Goal: Task Accomplishment & Management: Complete application form

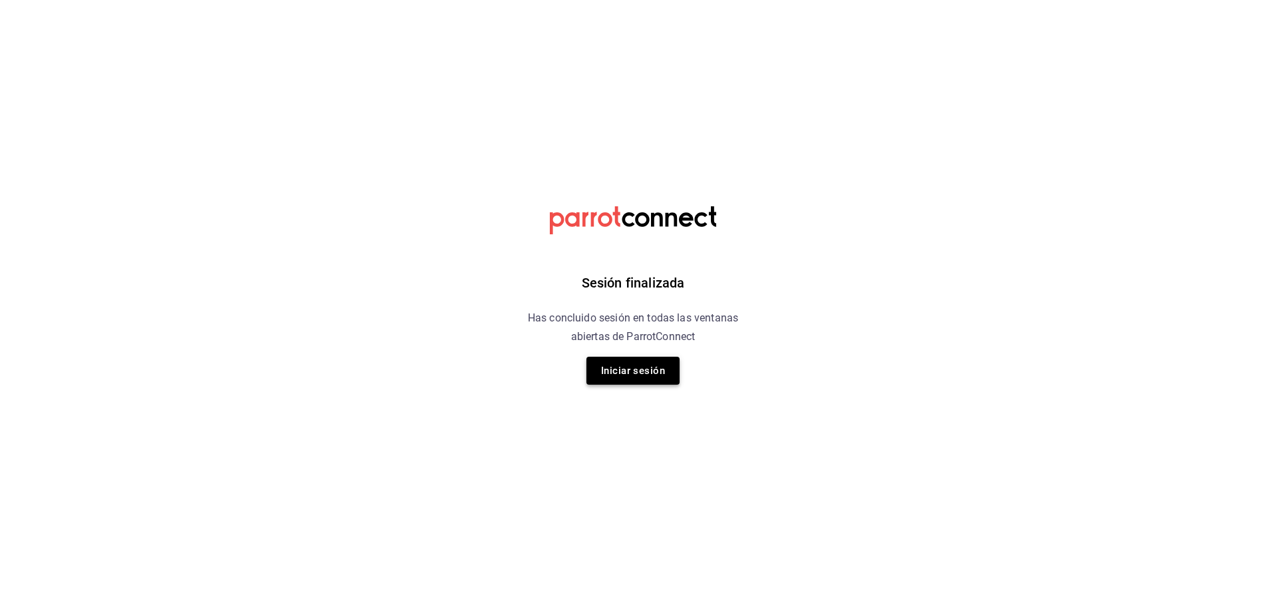
click at [638, 365] on button "Iniciar sesión" at bounding box center [632, 371] width 93 height 28
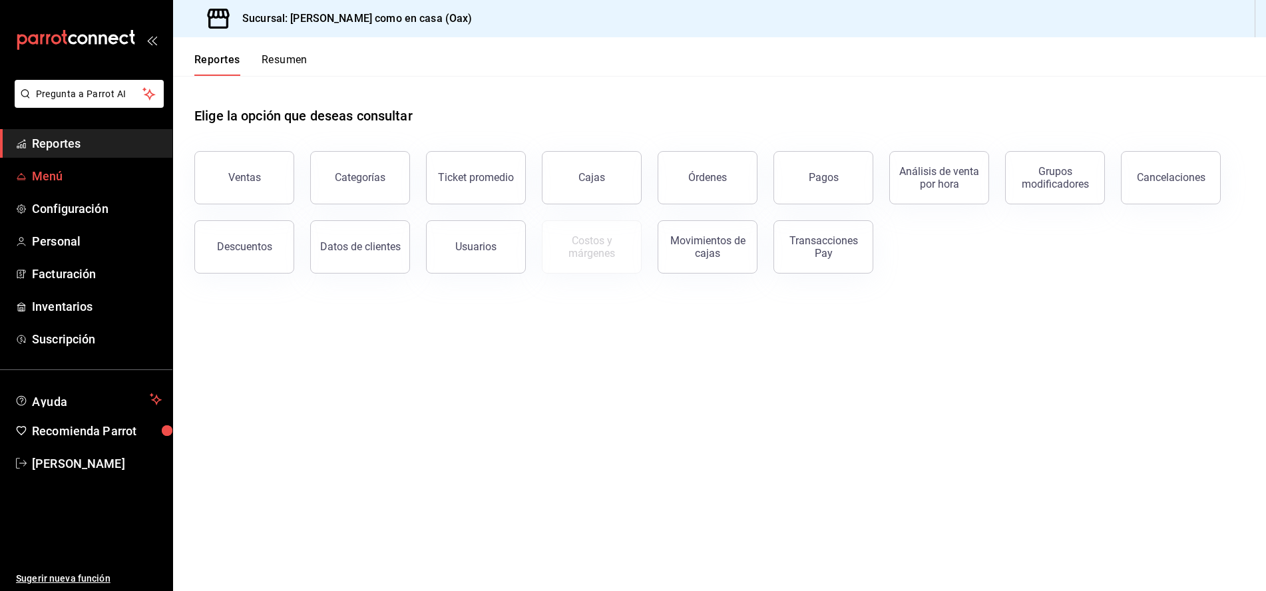
click at [49, 181] on span "Menú" at bounding box center [97, 176] width 130 height 18
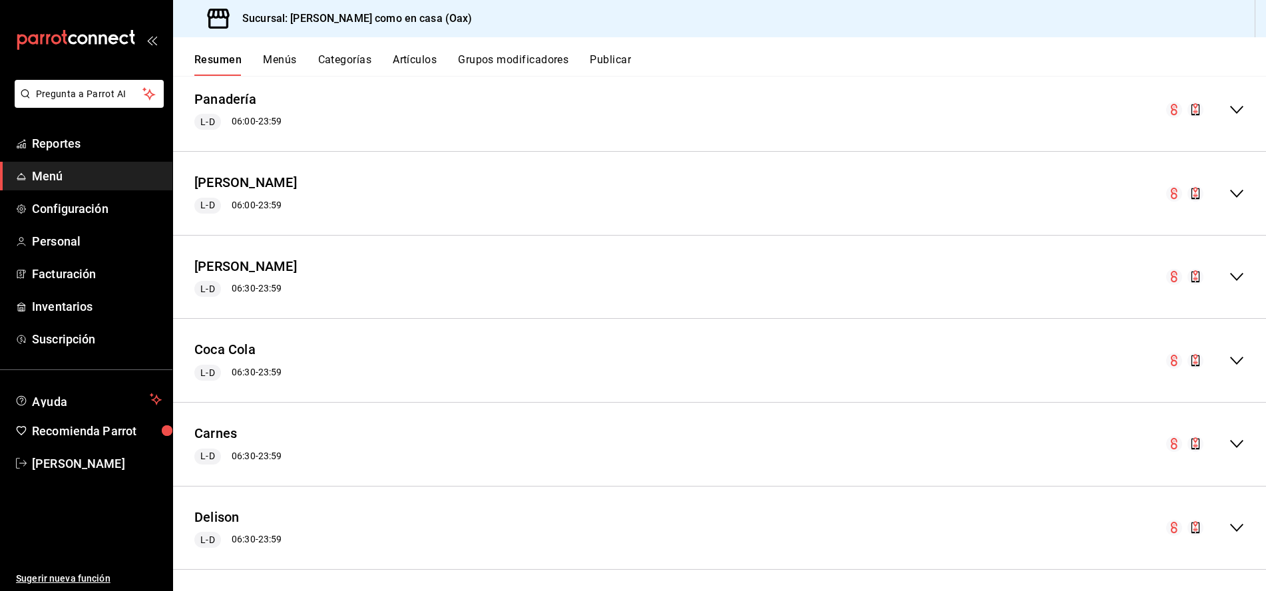
scroll to position [767, 0]
click at [1239, 190] on icon "collapse-menu-row" at bounding box center [1237, 195] width 16 height 16
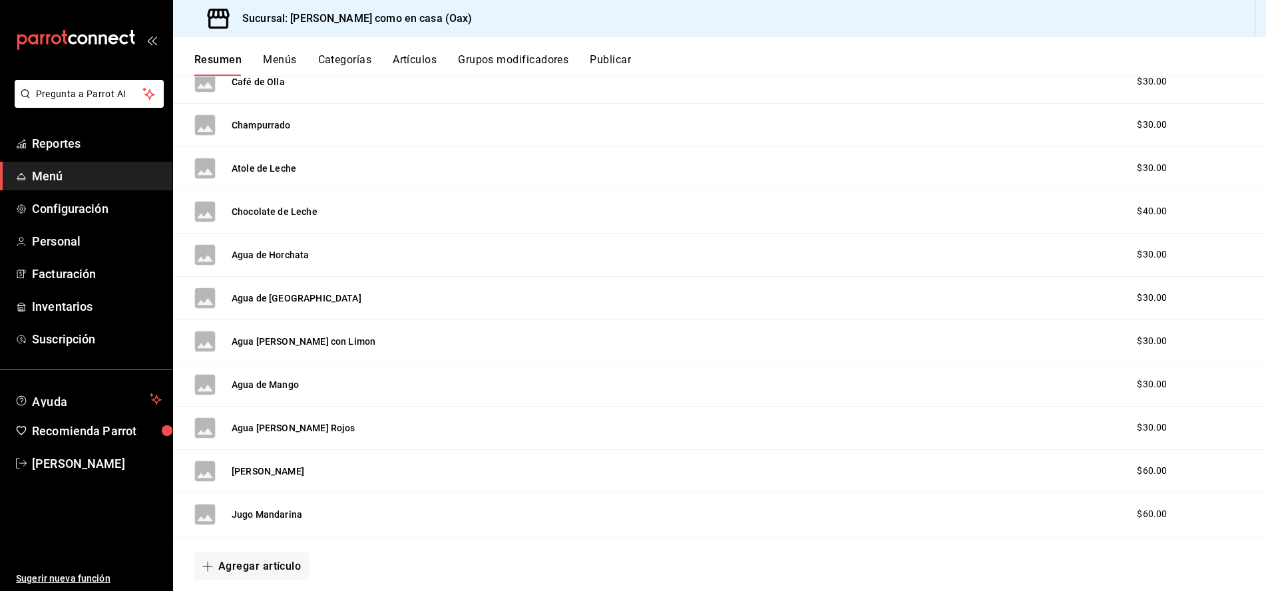
scroll to position [1013, 0]
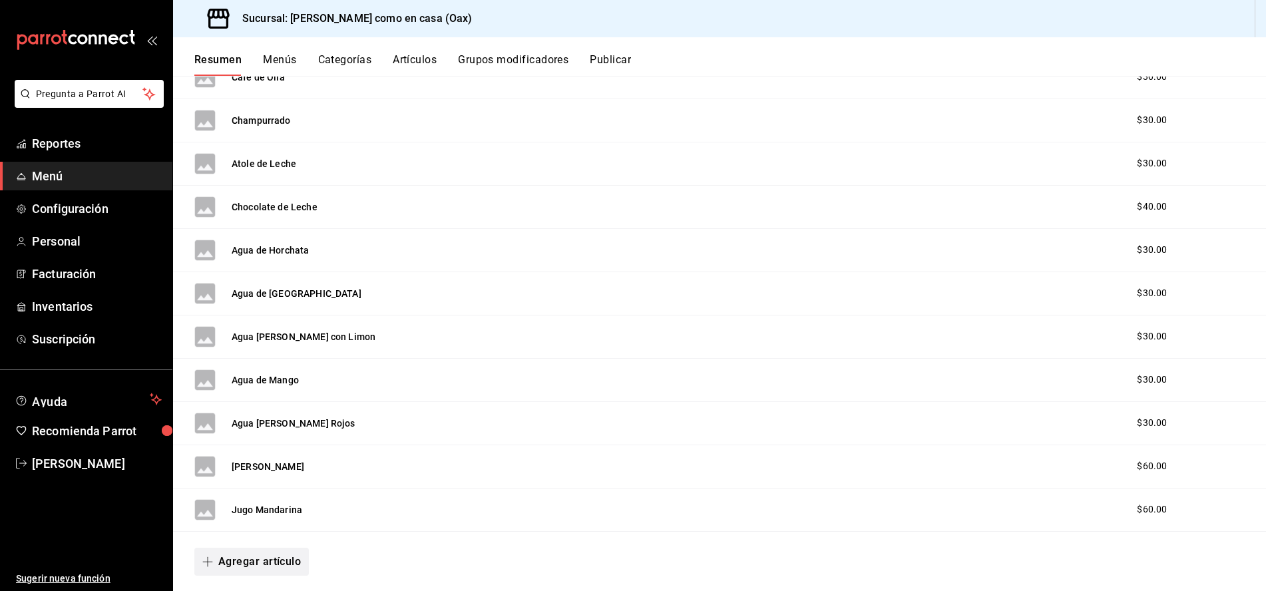
click at [275, 554] on button "Agregar artículo" at bounding box center [251, 562] width 114 height 28
click at [258, 562] on li "Artículo nuevo" at bounding box center [246, 558] width 104 height 33
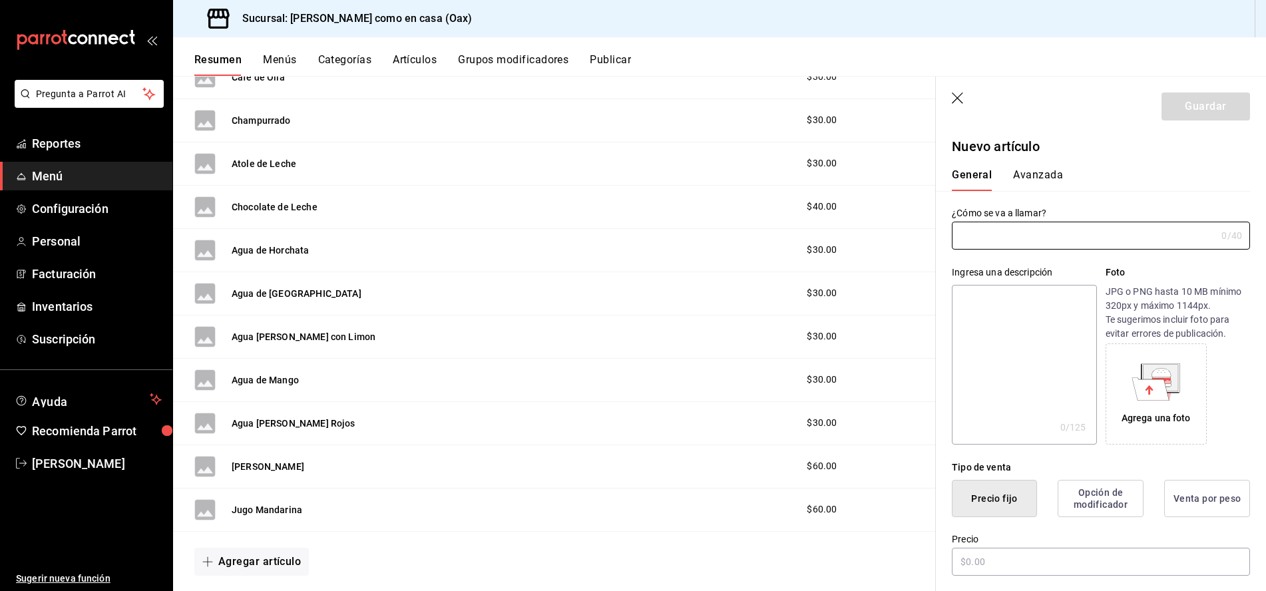
type input "AR-1756173091365"
click at [1045, 238] on input "text" at bounding box center [1084, 235] width 264 height 27
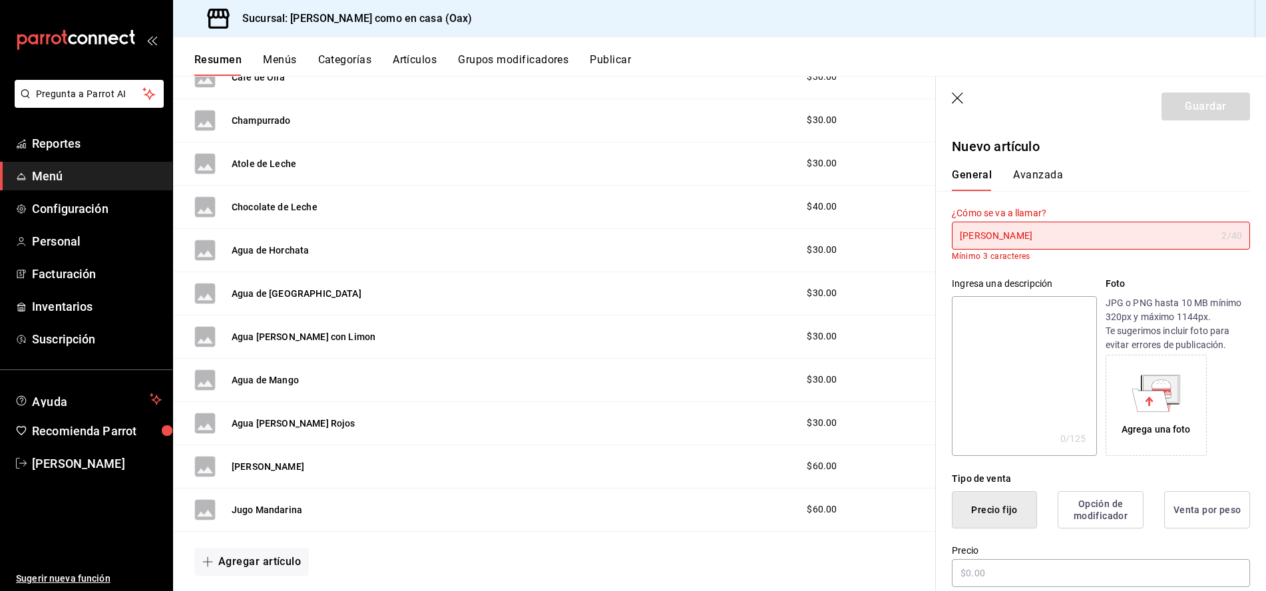
type input "J"
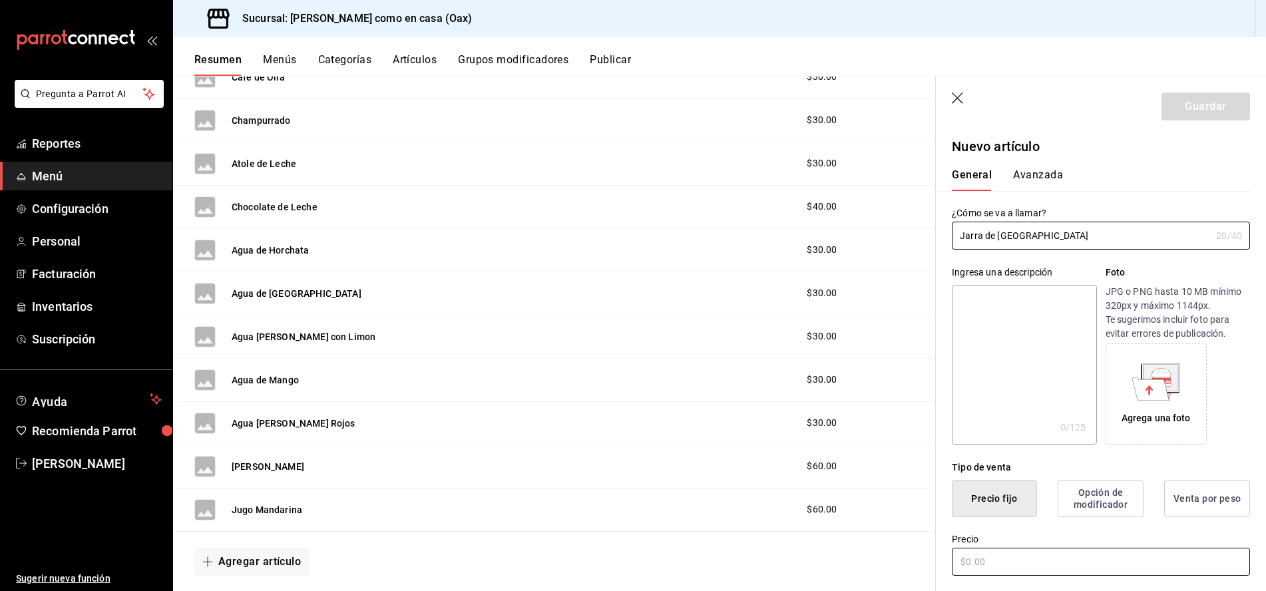
type input "Jarra de [GEOGRAPHIC_DATA]"
click at [1135, 556] on input "text" at bounding box center [1101, 562] width 298 height 28
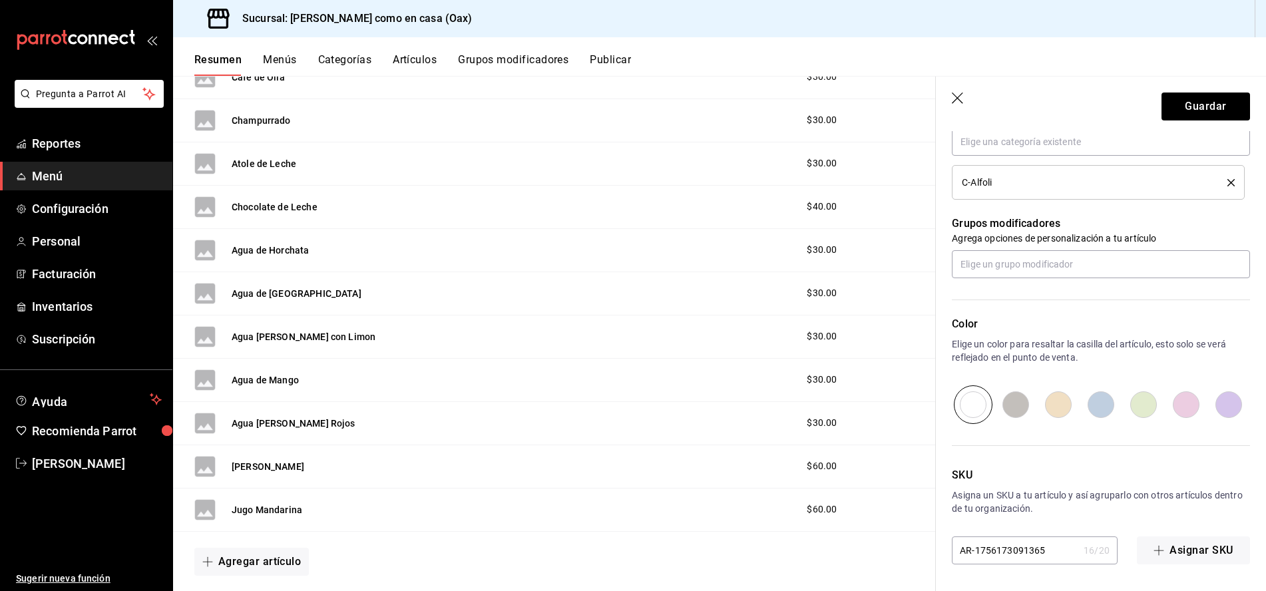
scroll to position [517, 0]
type input "$100.00"
click at [1187, 111] on button "Guardar" at bounding box center [1205, 107] width 89 height 28
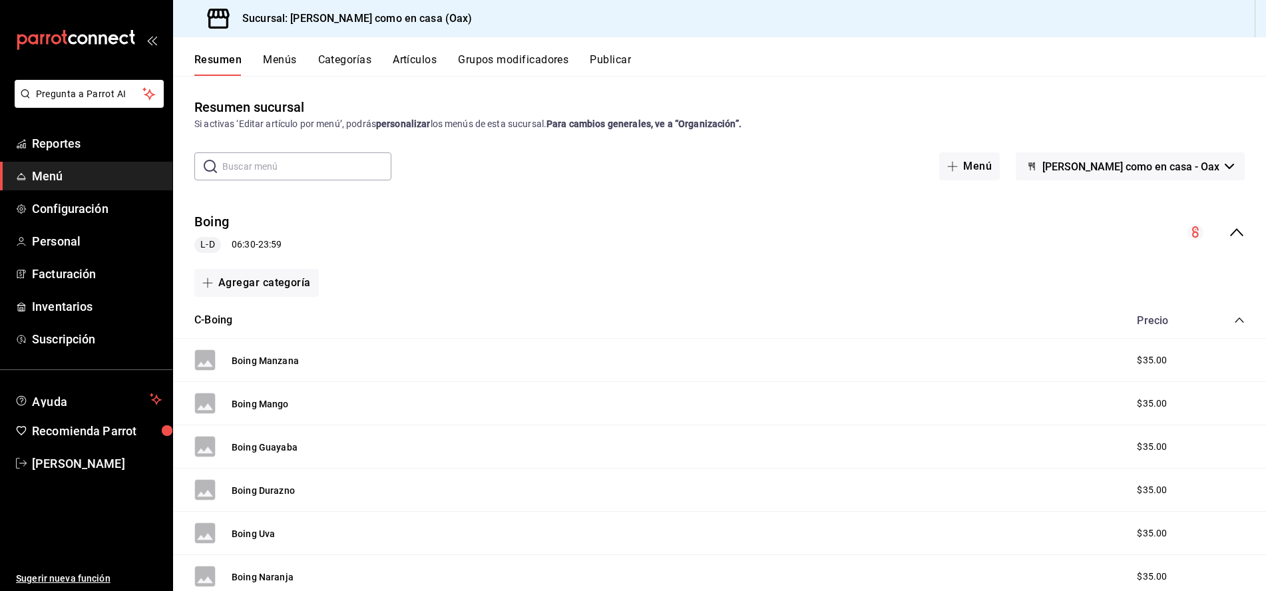
click at [609, 64] on button "Publicar" at bounding box center [610, 64] width 41 height 23
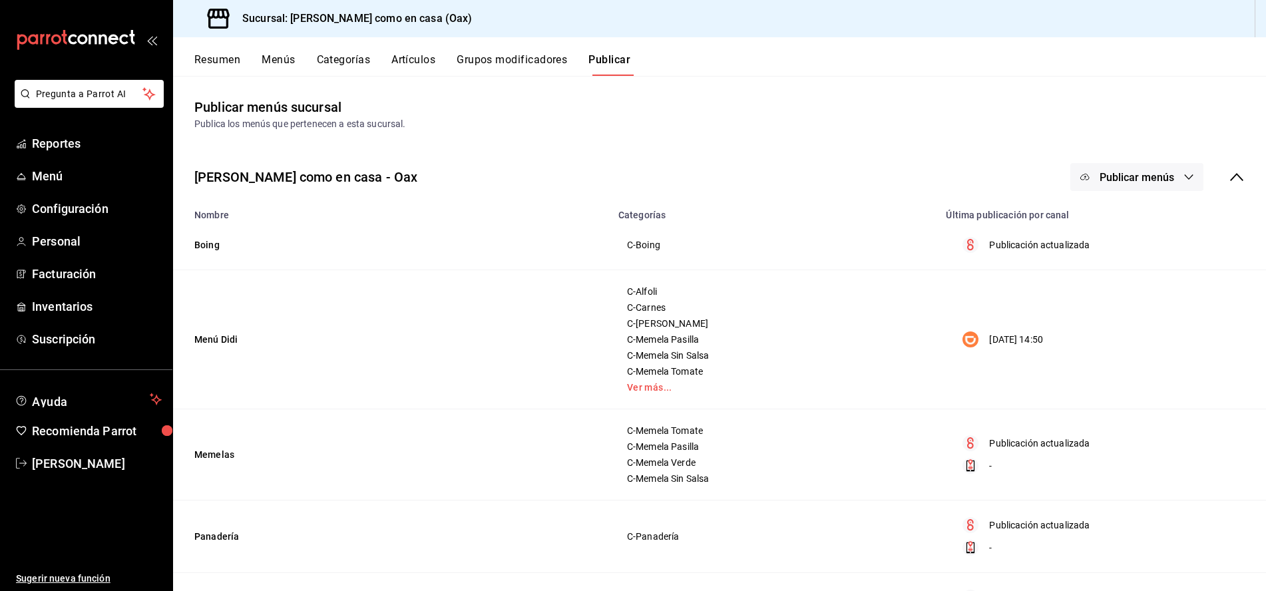
click at [1087, 179] on icon "button" at bounding box center [1084, 177] width 11 height 11
click at [1142, 222] on span "Punto de venta" at bounding box center [1156, 221] width 64 height 14
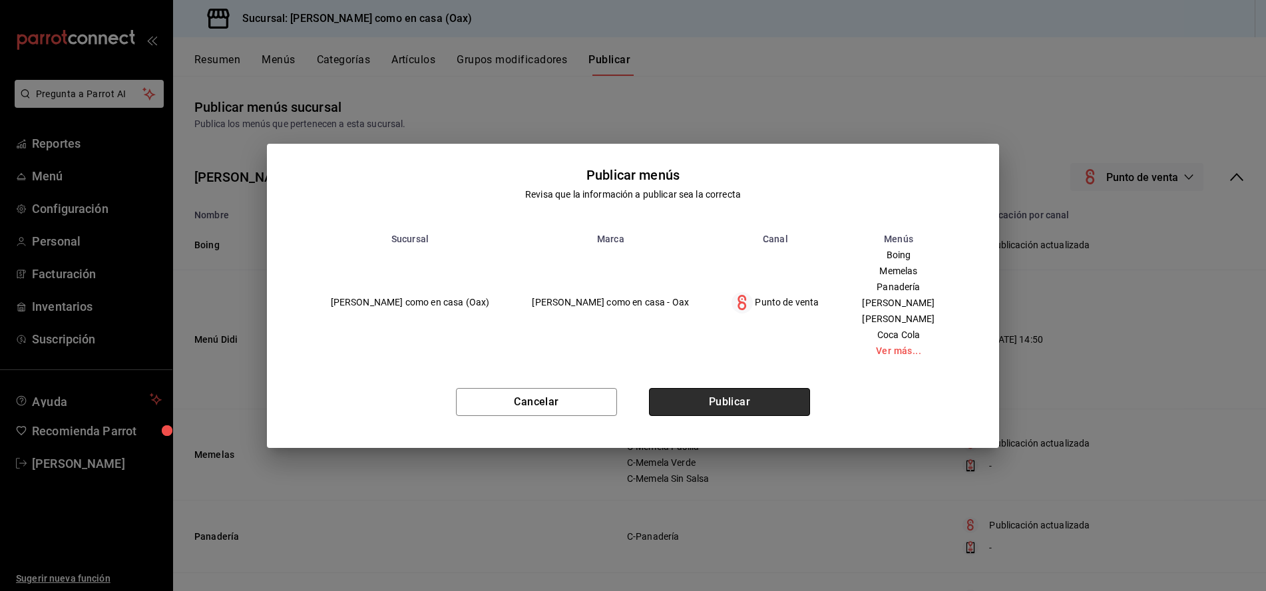
click at [721, 405] on button "Publicar" at bounding box center [729, 402] width 161 height 28
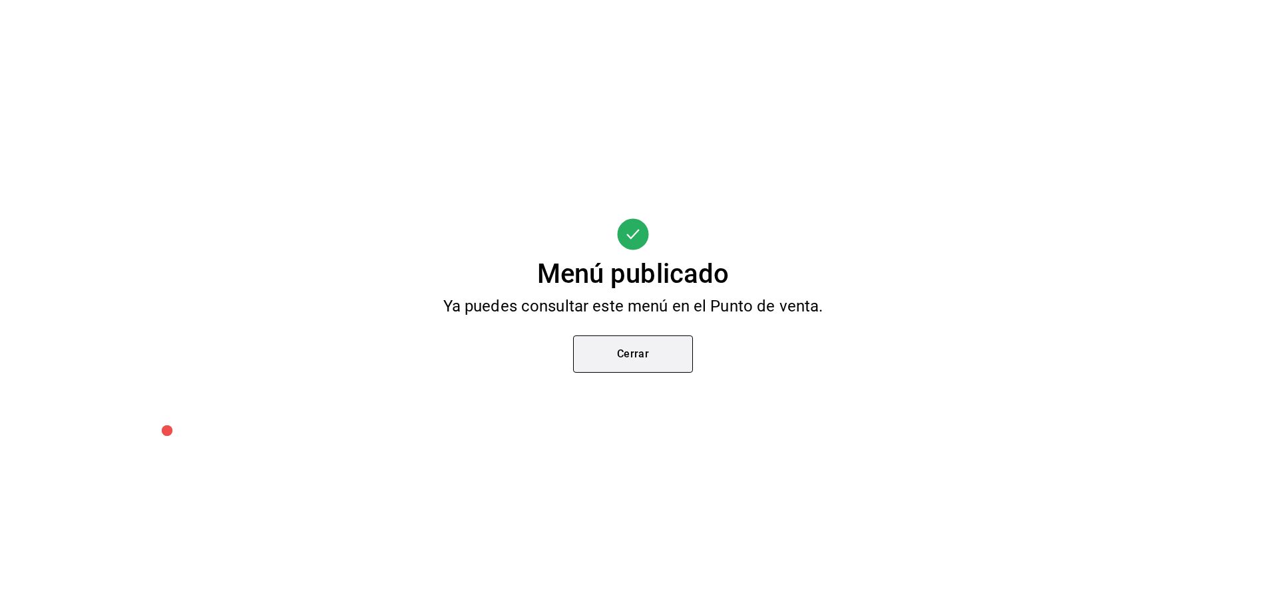
click at [672, 364] on button "Cerrar" at bounding box center [633, 353] width 120 height 37
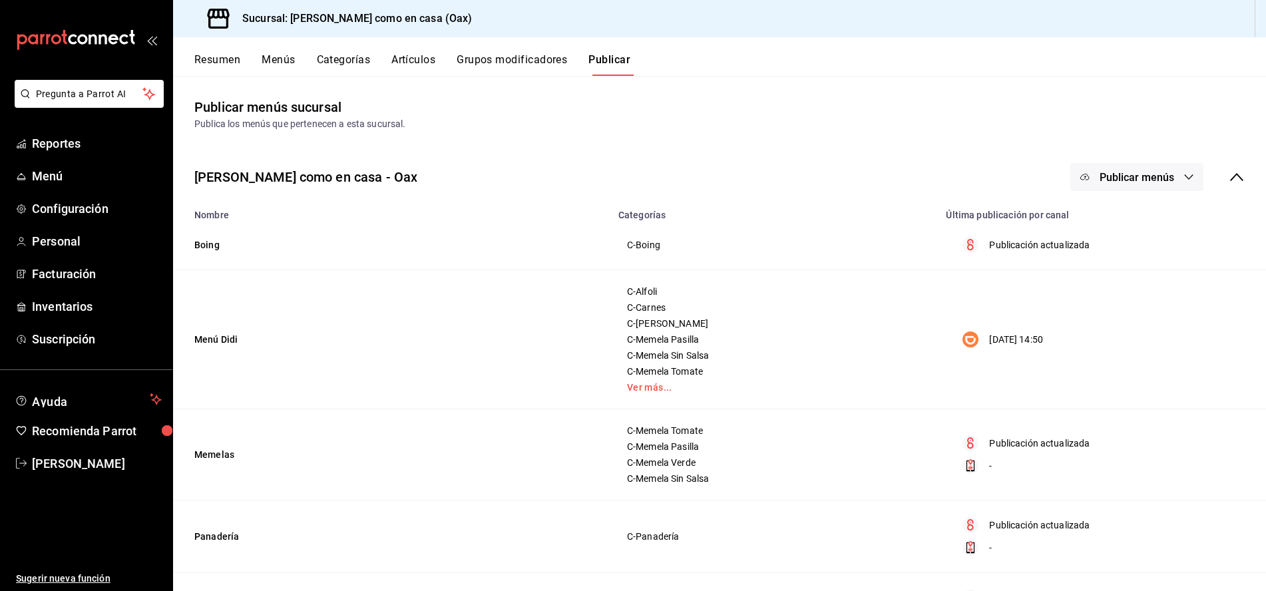
click at [835, 1] on div "Sucursal: [PERSON_NAME] como en casa (Oax)" at bounding box center [719, 18] width 1093 height 37
click at [157, 37] on div "mailbox folders" at bounding box center [86, 40] width 172 height 80
click at [154, 41] on icon "open_drawer_menu" at bounding box center [151, 40] width 11 height 11
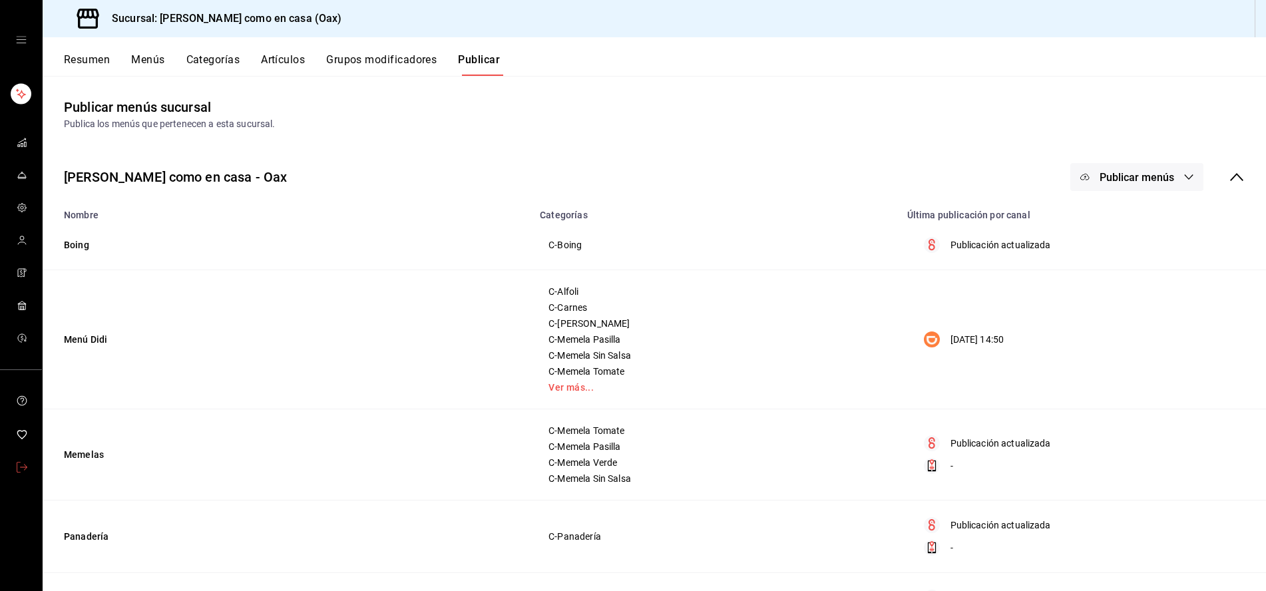
click at [30, 468] on link "mailbox folders" at bounding box center [21, 468] width 42 height 29
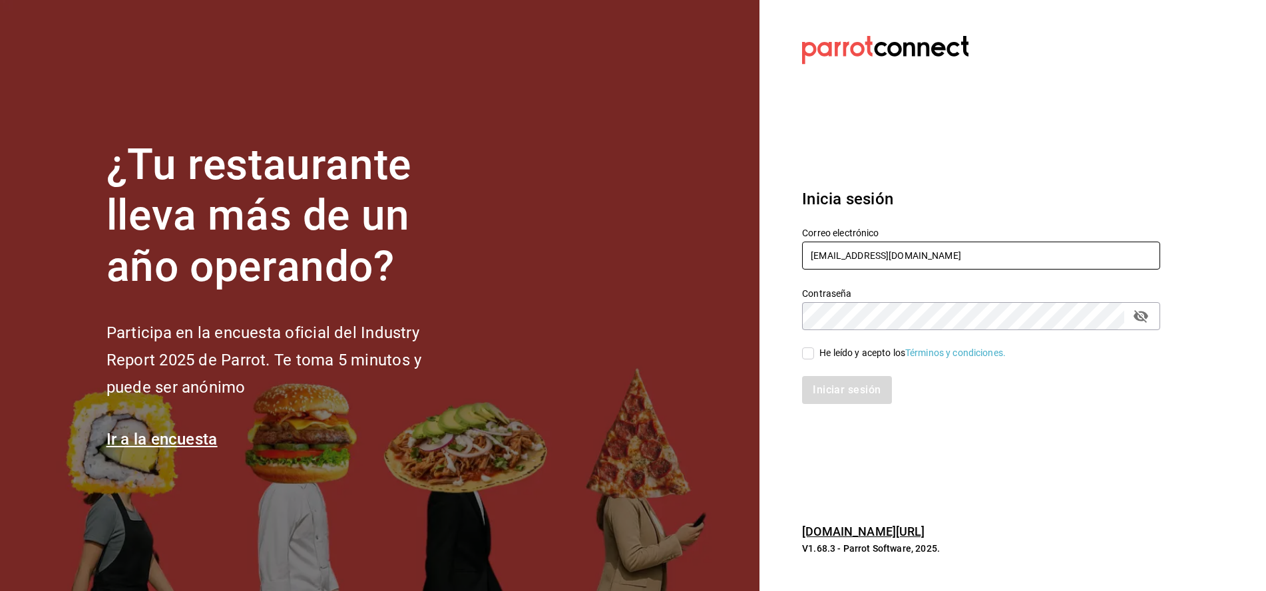
type input "[EMAIL_ADDRESS][DOMAIN_NAME]"
click at [808, 357] on input "He leído y acepto los Términos y condiciones." at bounding box center [808, 353] width 12 height 12
checkbox input "true"
click at [850, 381] on button "Iniciar sesión" at bounding box center [847, 390] width 91 height 28
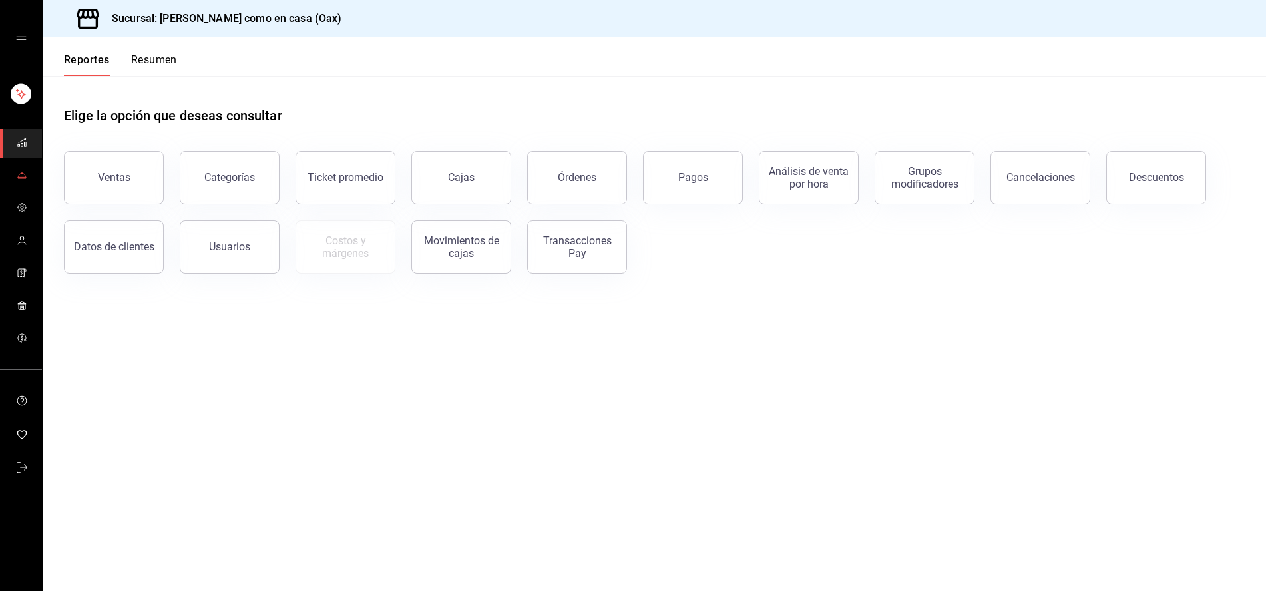
click at [23, 175] on icon "mailbox folders" at bounding box center [22, 175] width 11 height 11
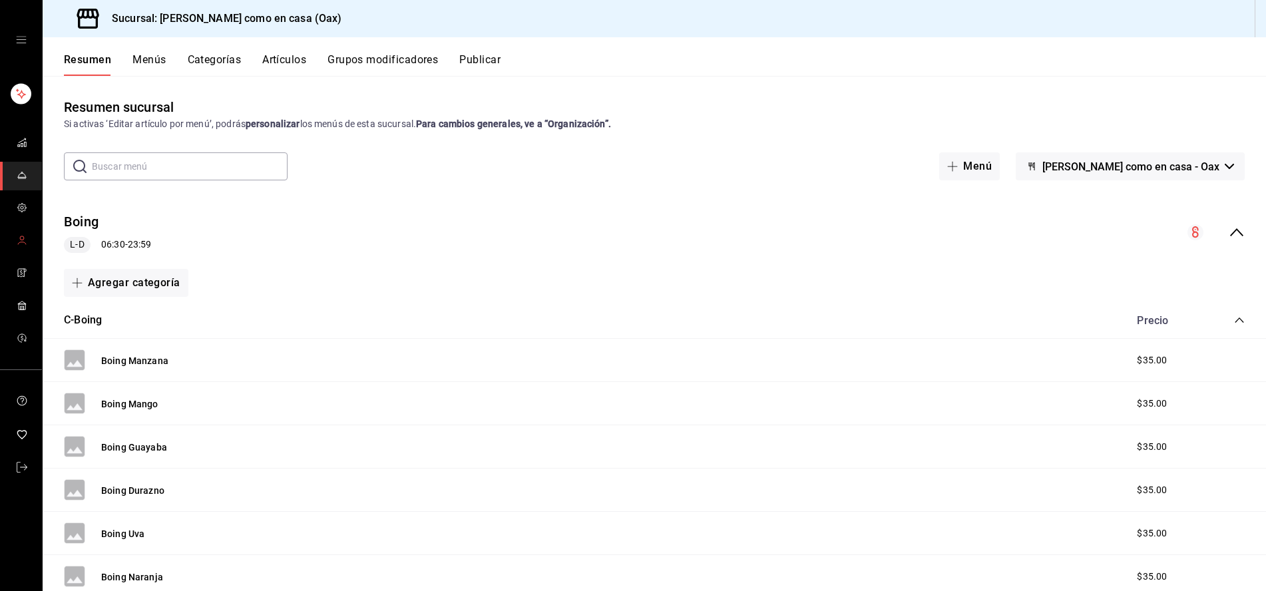
click at [21, 237] on icon "mailbox folders" at bounding box center [22, 240] width 11 height 11
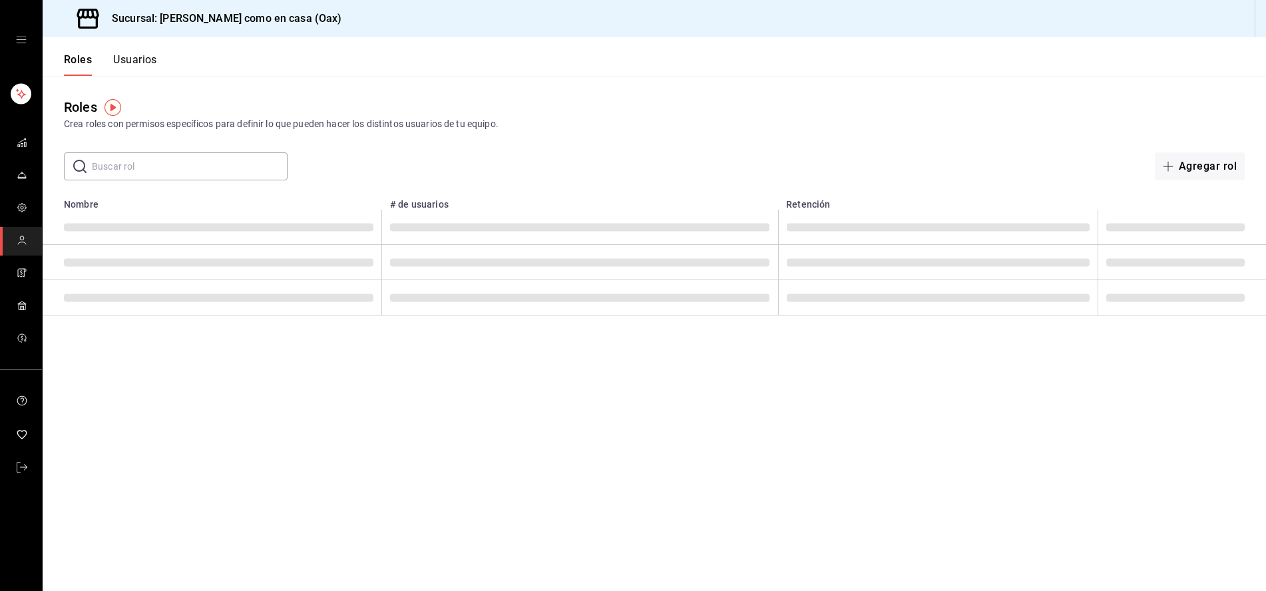
click at [134, 61] on button "Usuarios" at bounding box center [135, 64] width 44 height 23
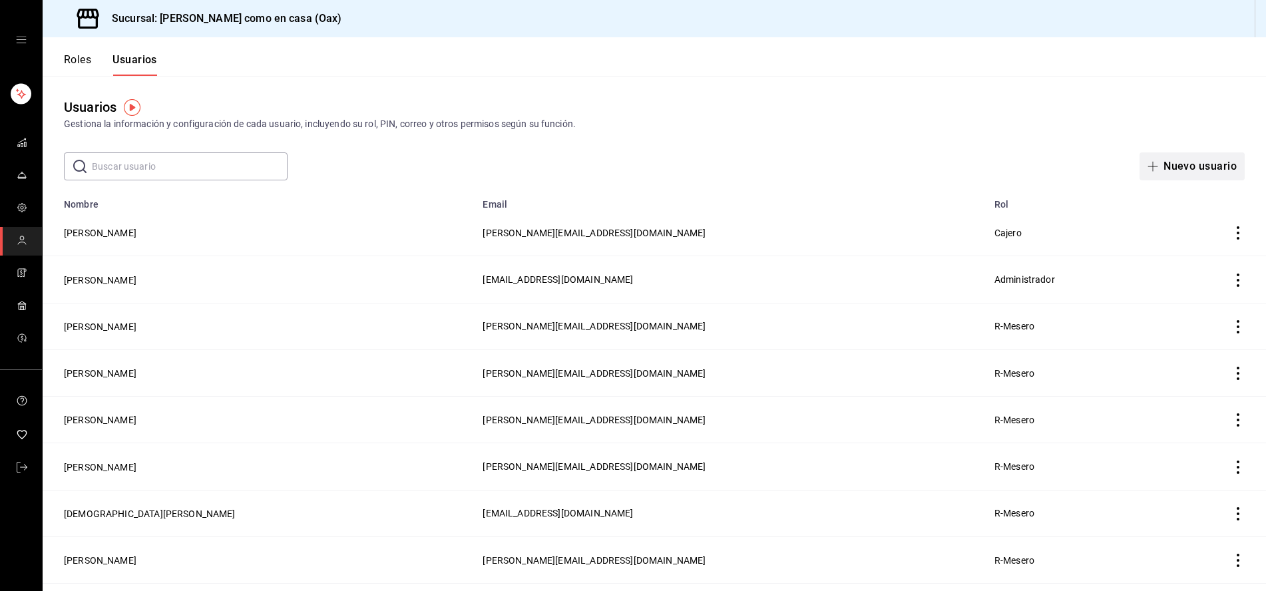
click at [1215, 168] on button "Nuevo usuario" at bounding box center [1191, 166] width 105 height 28
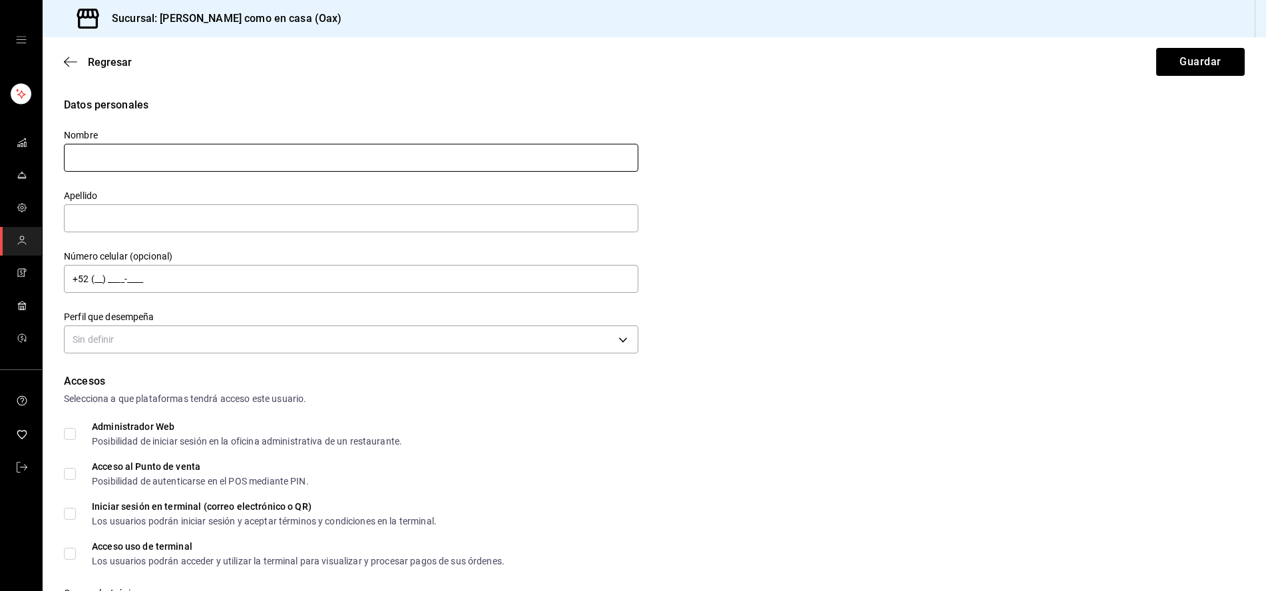
click at [317, 165] on input "text" at bounding box center [351, 158] width 574 height 28
type input "ANGEL GABRIEL"
type input "LLAVEROS GARCIA"
type input "+52 (95) 1519-3800"
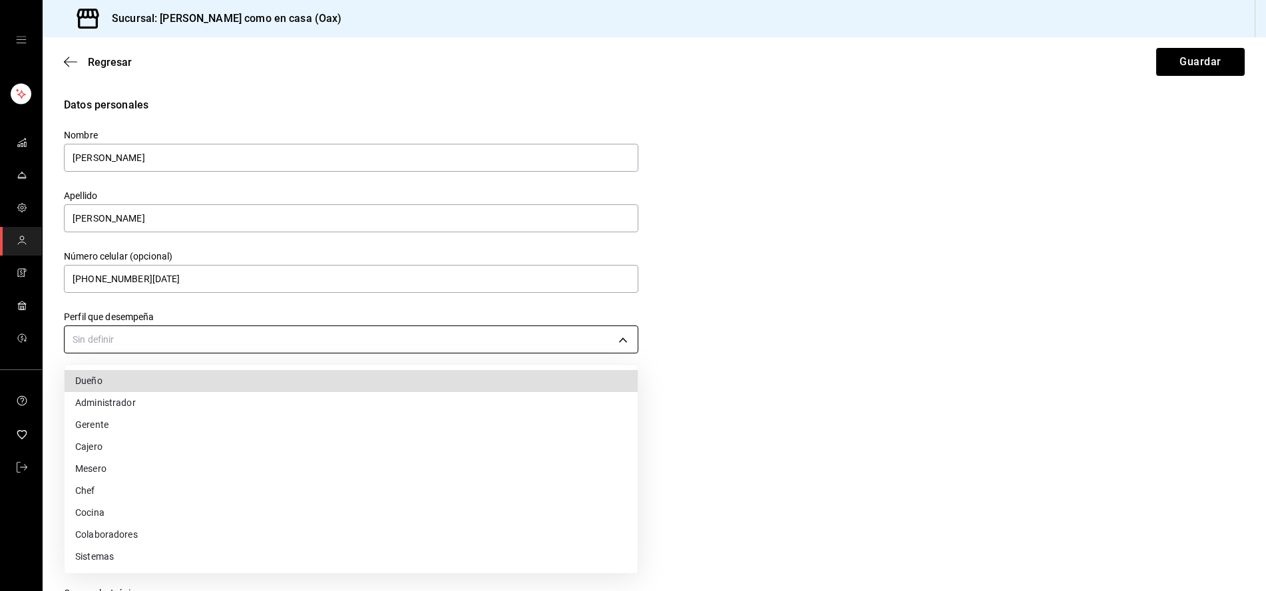
click at [500, 343] on body "Sucursal: Alfoli como en casa (Oax) Regresar Guardar Datos personales Nombre AN…" at bounding box center [633, 295] width 1266 height 591
click at [93, 467] on li "Mesero" at bounding box center [351, 469] width 573 height 22
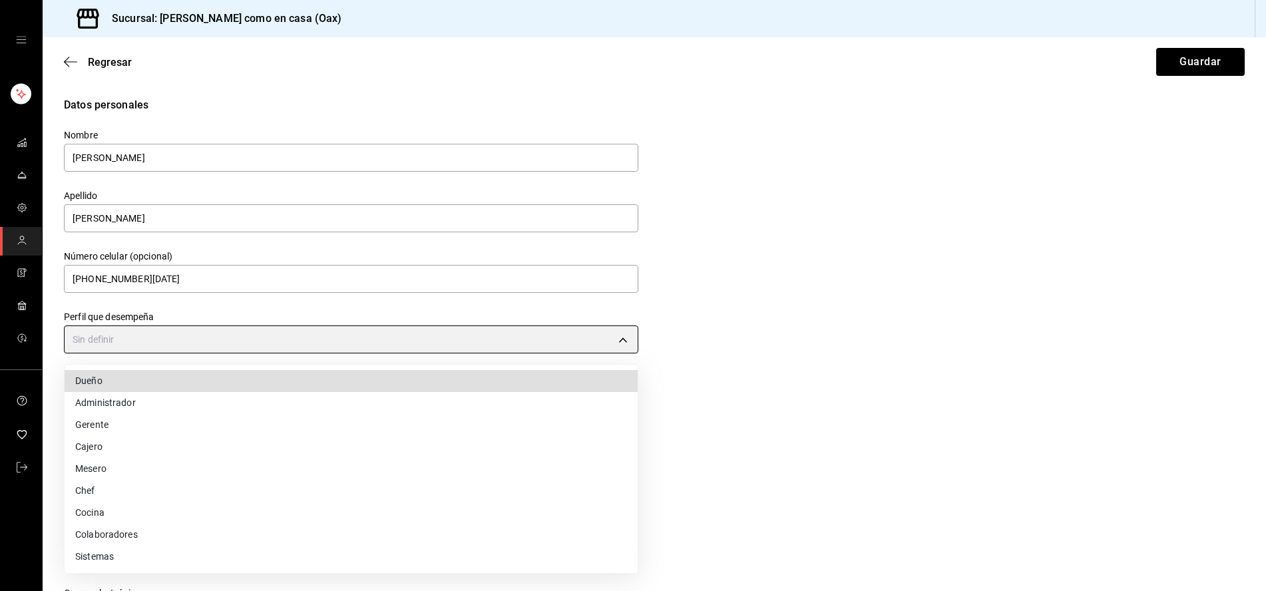
type input "WAITER"
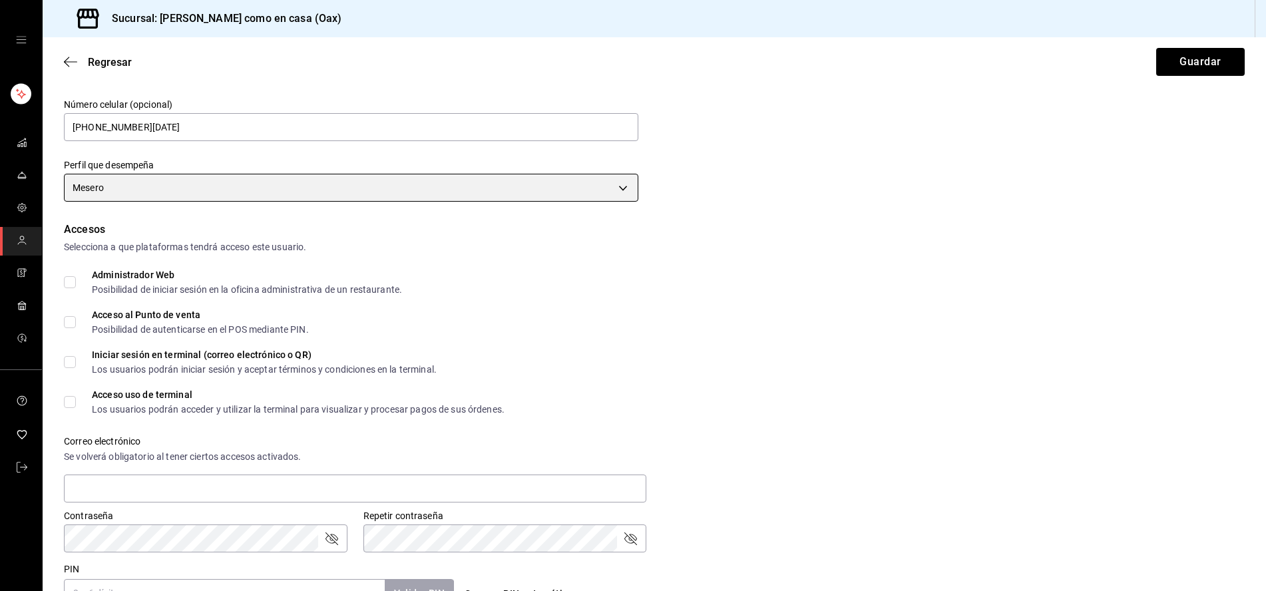
scroll to position [0, 1]
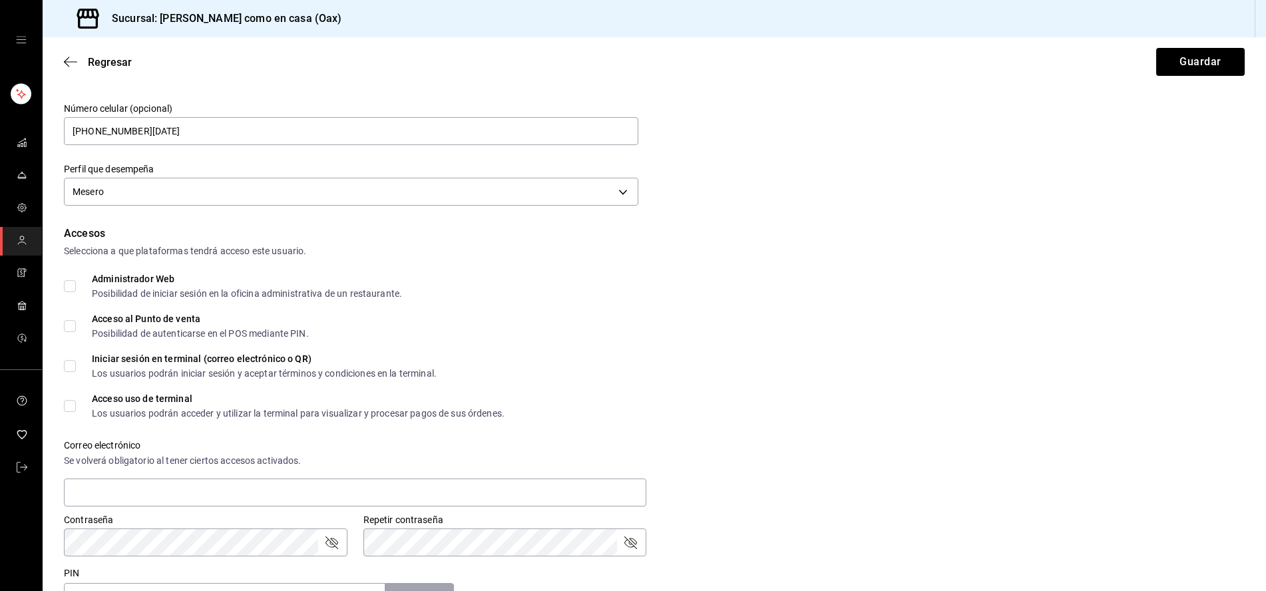
click at [71, 320] on label "Acceso al Punto de venta Posibilidad de autenticarse en el POS mediante PIN." at bounding box center [186, 326] width 245 height 24
click at [71, 320] on input "Acceso al Punto de venta Posibilidad de autenticarse en el POS mediante PIN." at bounding box center [70, 326] width 12 height 12
checkbox input "true"
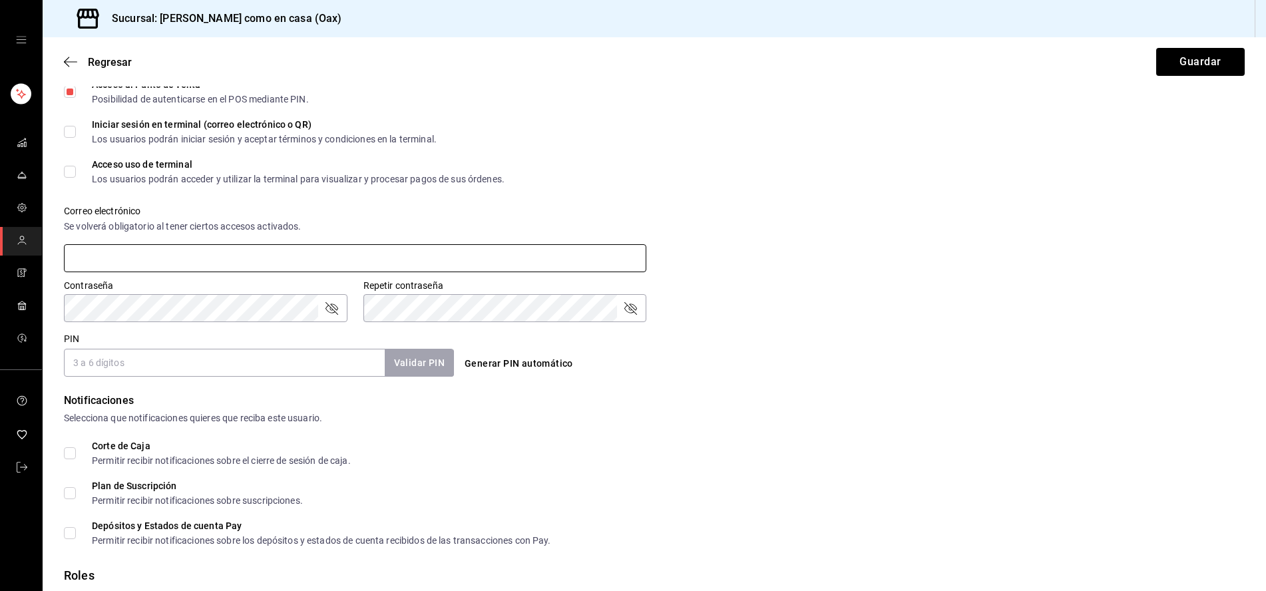
scroll to position [384, 0]
type input "llaveros@alfolioax.com"
click at [380, 323] on div "Accesos Selecciona a que plataformas tendrá acceso este usuario. Administrador …" at bounding box center [654, 181] width 1181 height 385
click at [185, 364] on input "PIN" at bounding box center [224, 361] width 321 height 28
type input "3800"
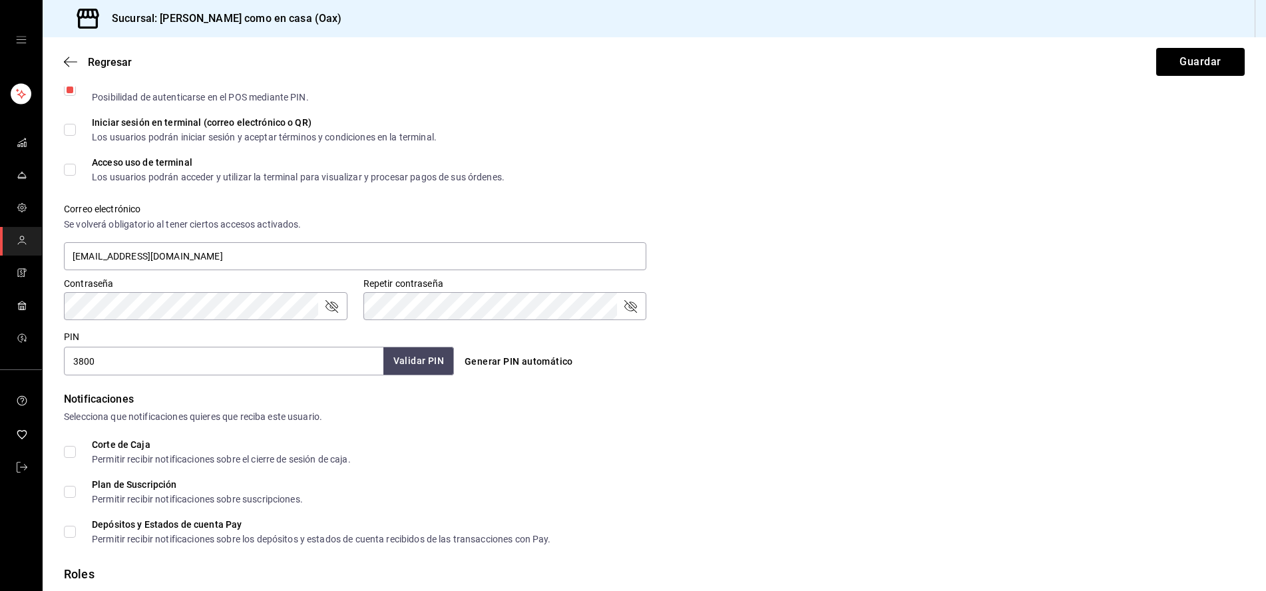
click at [411, 363] on button "Validar PIN" at bounding box center [418, 361] width 71 height 29
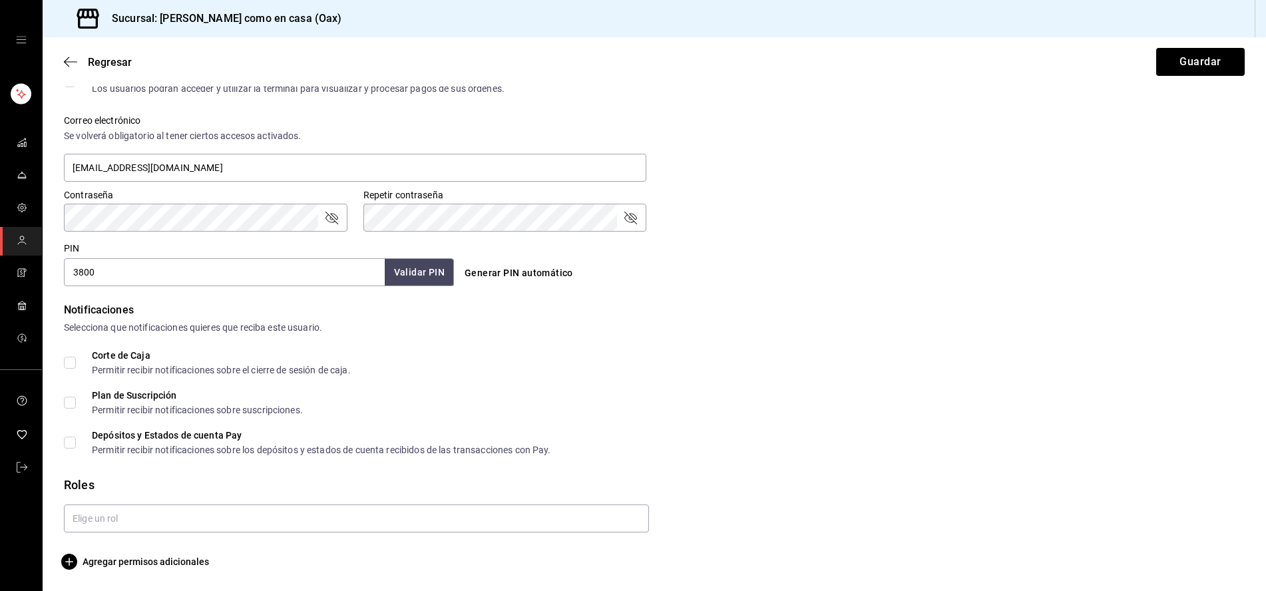
scroll to position [473, 0]
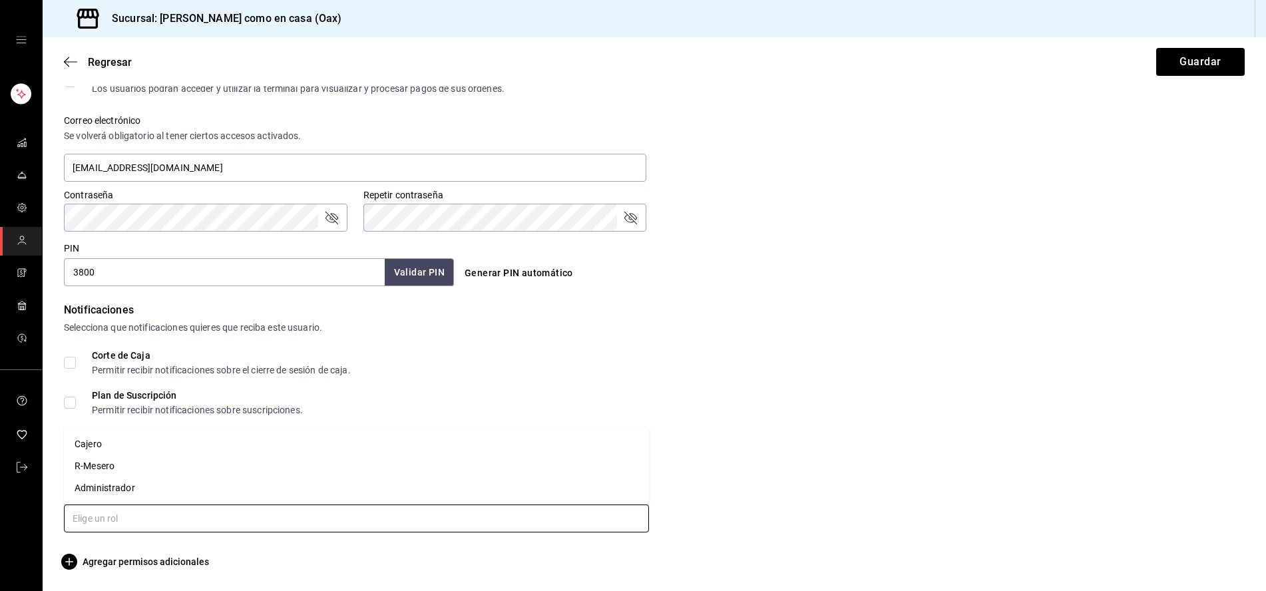
click at [169, 523] on input "text" at bounding box center [356, 518] width 585 height 28
click at [94, 445] on li "Cajero" at bounding box center [356, 444] width 585 height 22
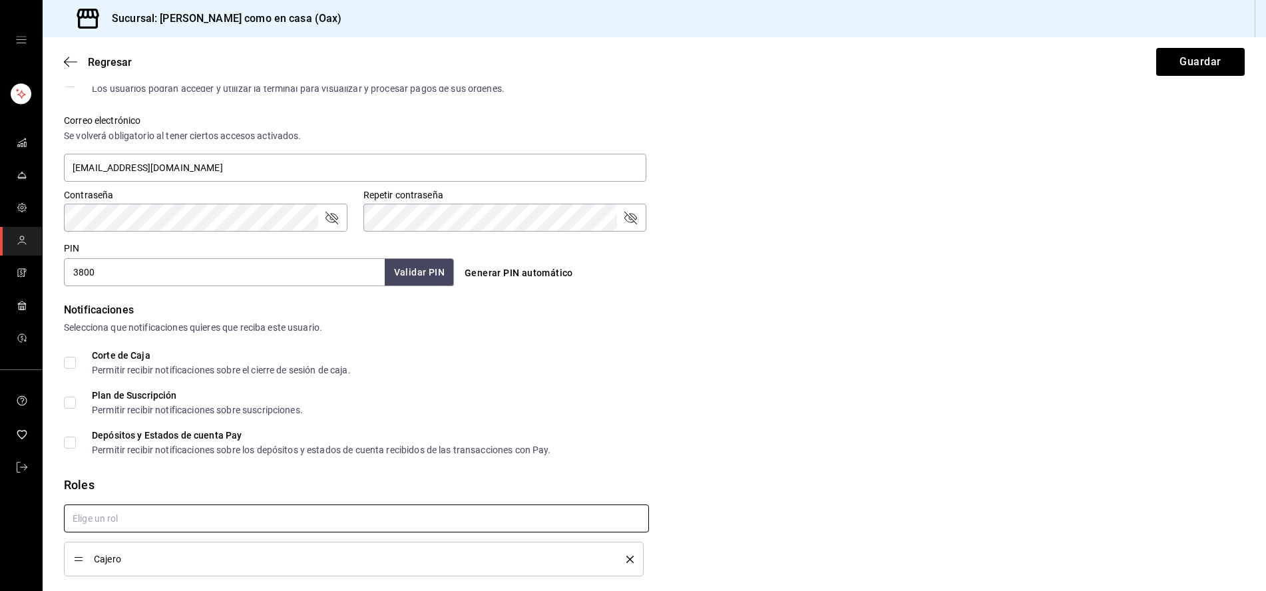
checkbox input "true"
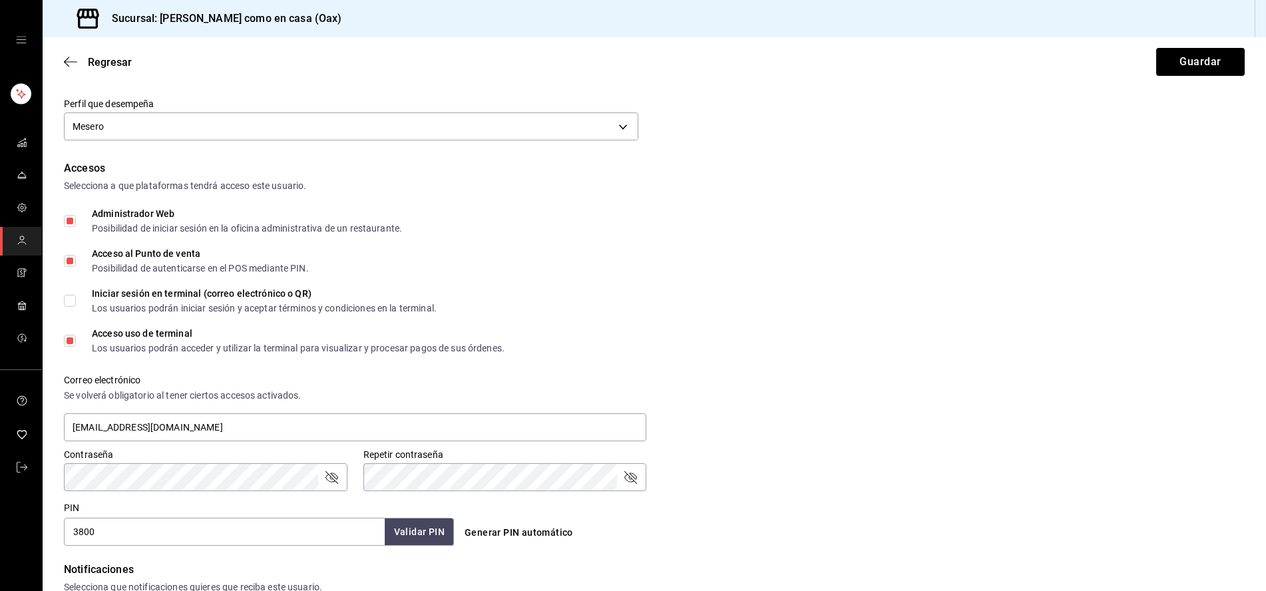
scroll to position [211, 0]
click at [114, 216] on div "Administrador Web" at bounding box center [247, 215] width 310 height 9
click at [76, 217] on input "Administrador Web Posibilidad de iniciar sesión en la oficina administrativa de…" at bounding box center [70, 223] width 12 height 12
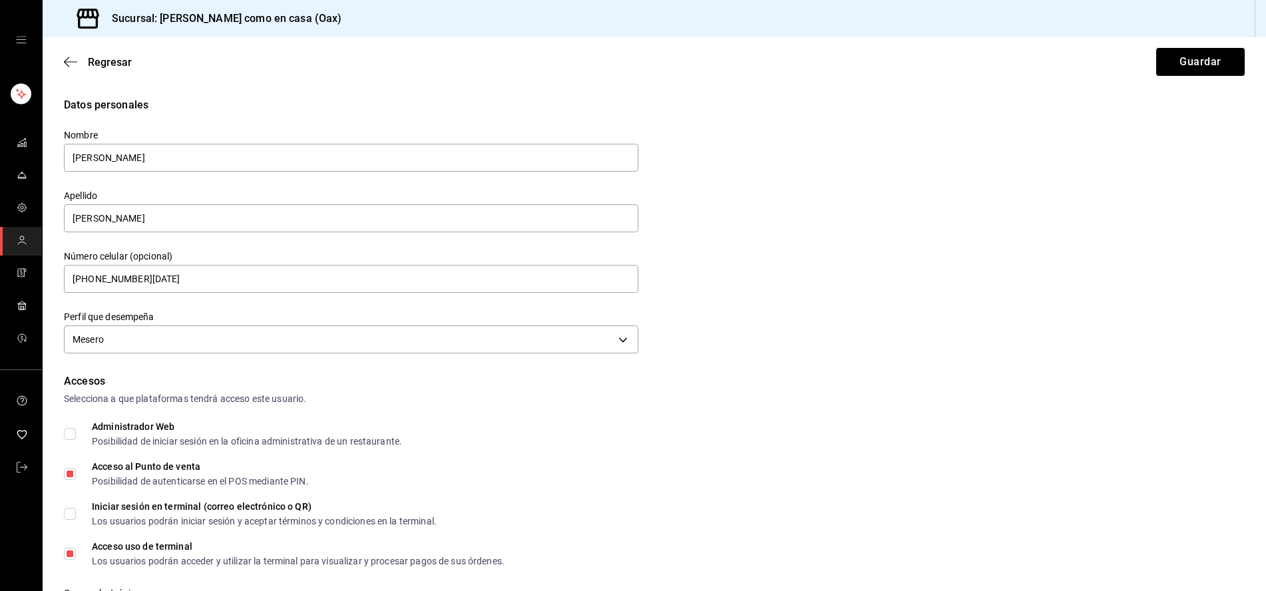
scroll to position [0, 0]
click at [1203, 57] on button "Guardar" at bounding box center [1200, 62] width 89 height 28
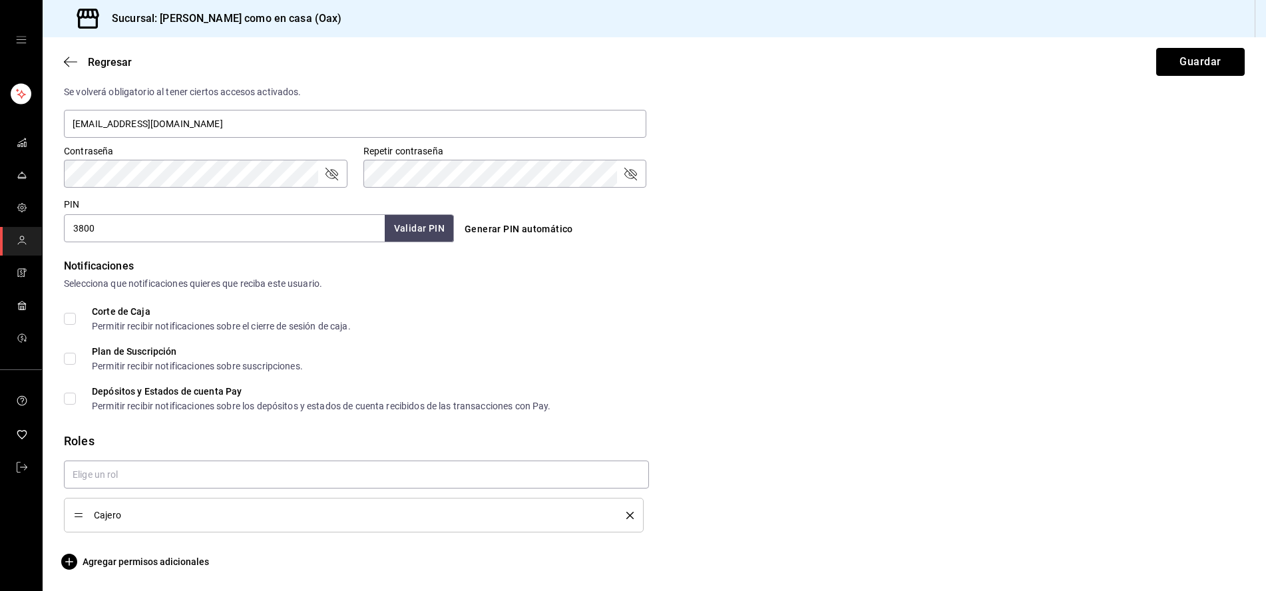
scroll to position [516, 0]
click at [1189, 69] on button "Guardar" at bounding box center [1200, 62] width 89 height 28
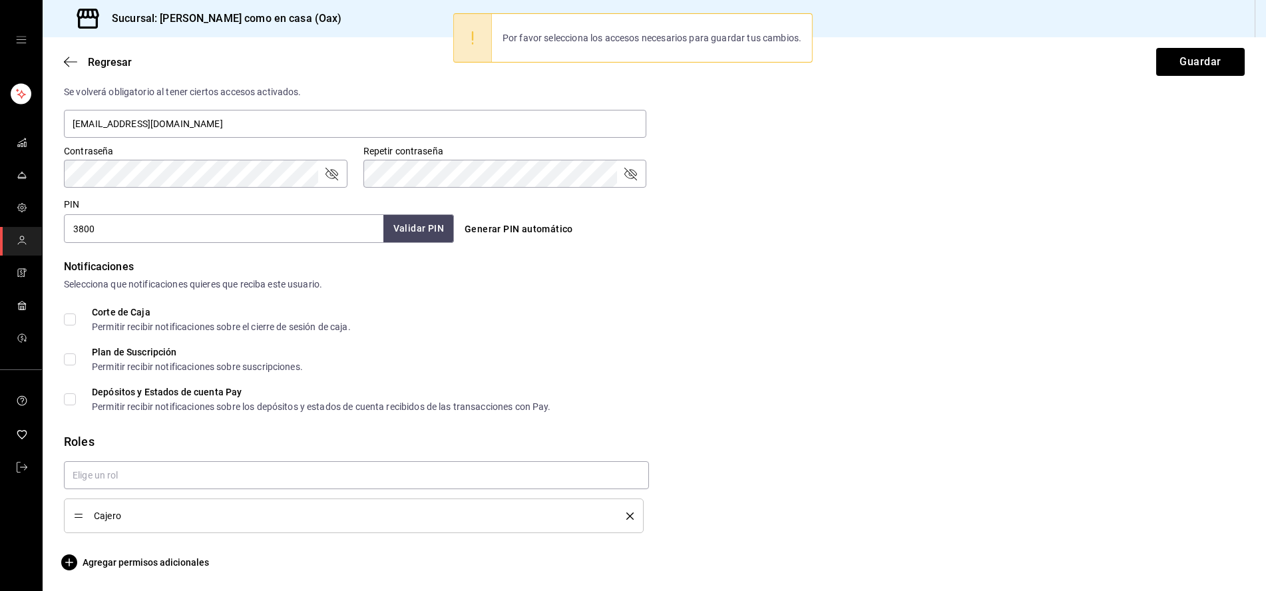
click at [449, 230] on button "Validar PIN" at bounding box center [418, 228] width 71 height 29
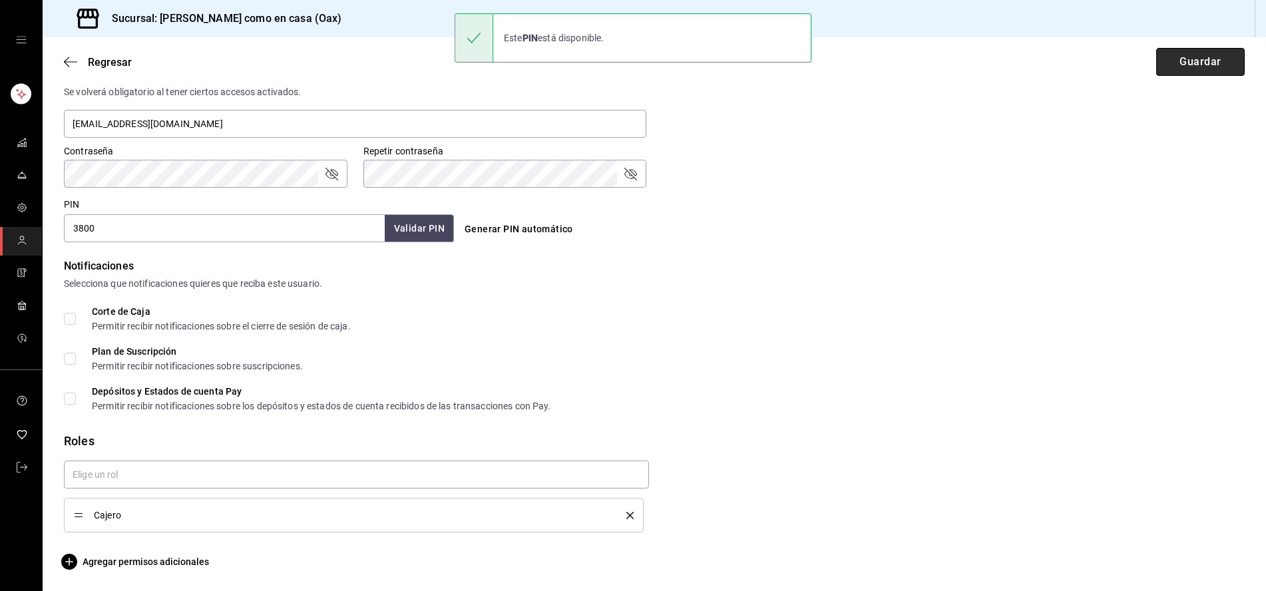
click at [1197, 67] on button "Guardar" at bounding box center [1200, 62] width 89 height 28
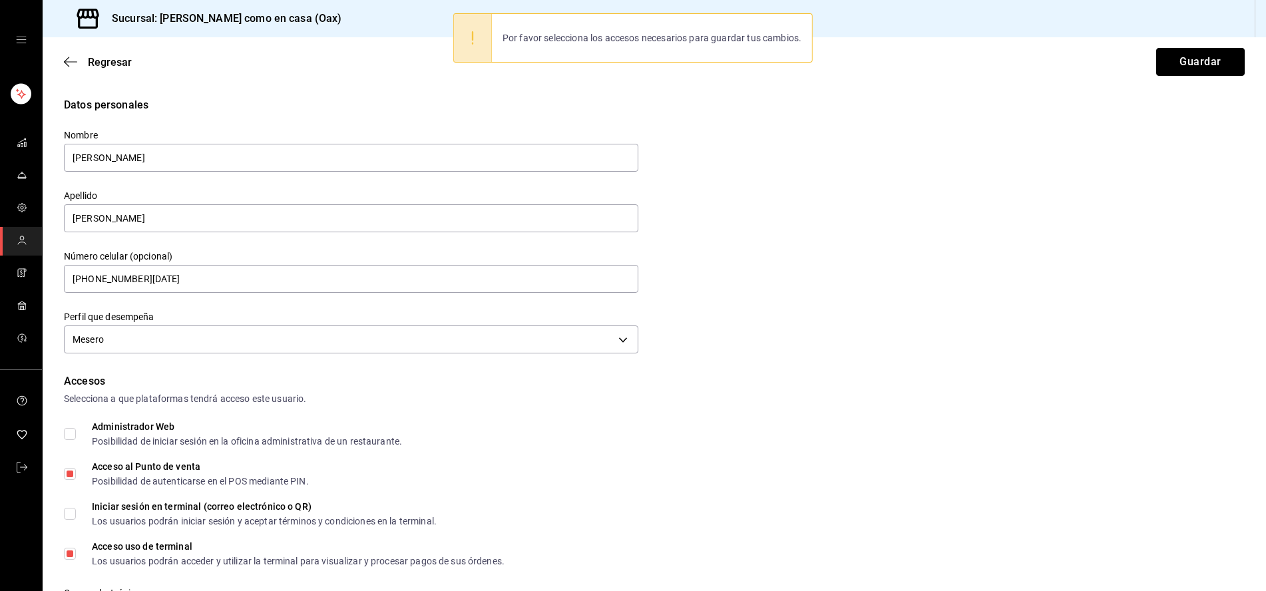
scroll to position [0, 0]
click at [67, 439] on input "Administrador Web Posibilidad de iniciar sesión en la oficina administrativa de…" at bounding box center [70, 434] width 12 height 12
checkbox input "true"
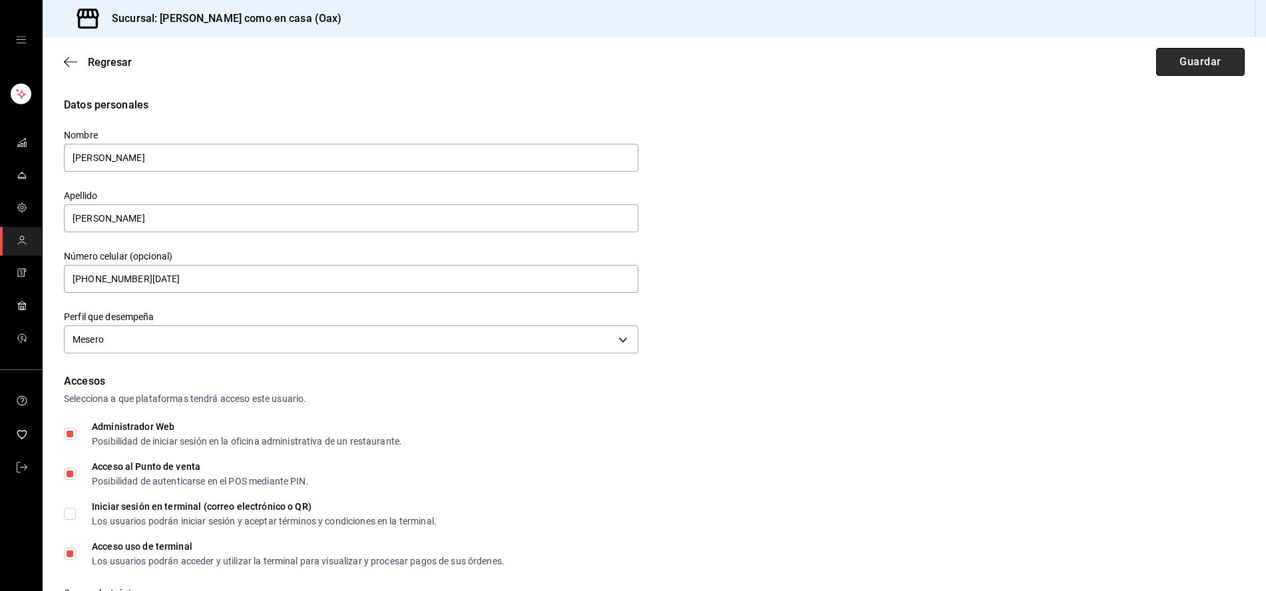
click at [1207, 73] on button "Guardar" at bounding box center [1200, 62] width 89 height 28
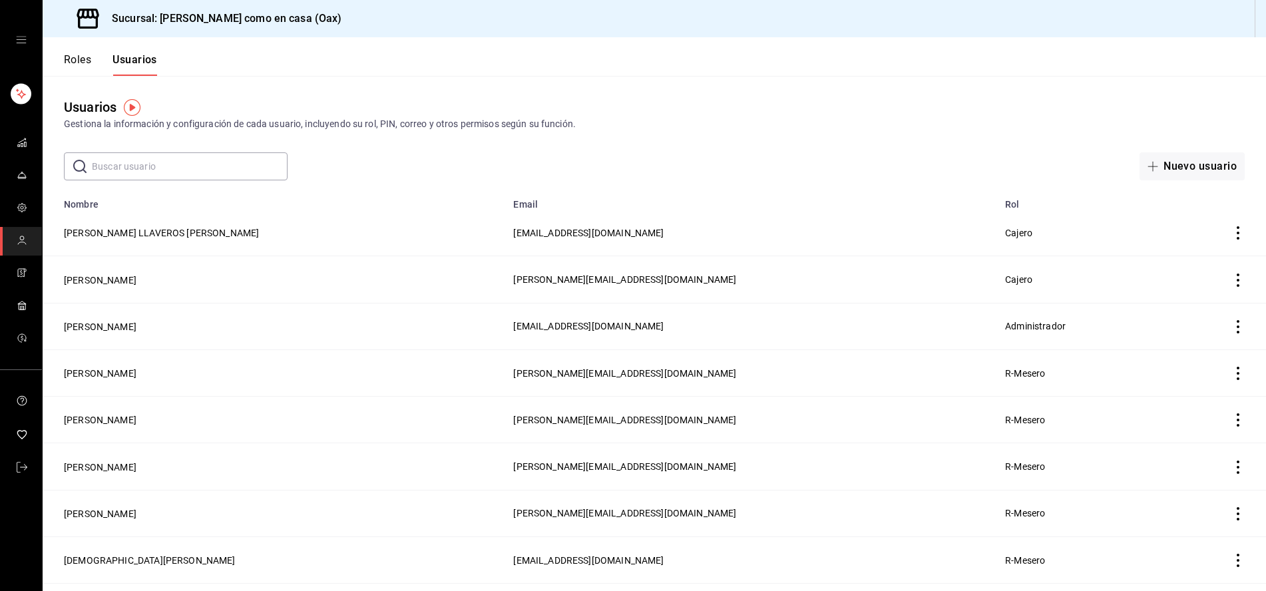
click at [815, 5] on div "Sucursal: [PERSON_NAME] como en casa (Oax)" at bounding box center [654, 18] width 1223 height 37
